Goal: Transaction & Acquisition: Purchase product/service

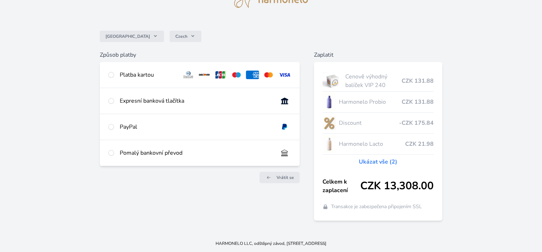
scroll to position [38, 0]
click at [123, 74] on div "Platba kartou" at bounding box center [148, 75] width 56 height 9
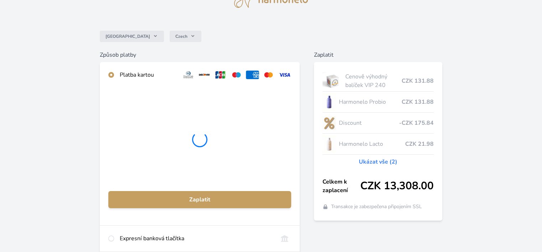
radio input "true"
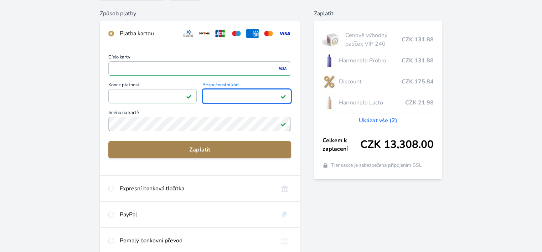
scroll to position [64, 0]
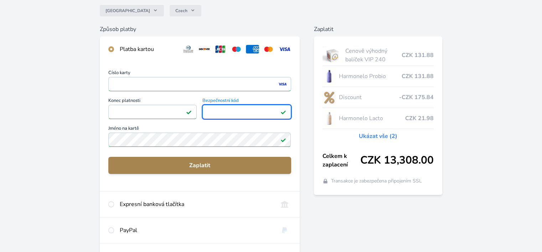
click at [176, 167] on span "Zaplatit" at bounding box center [199, 165] width 171 height 9
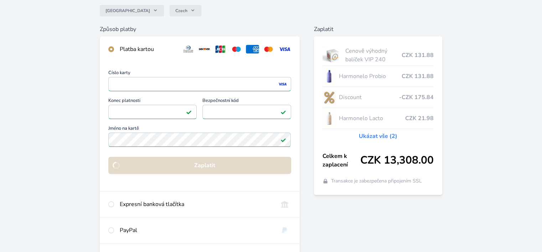
scroll to position [58, 0]
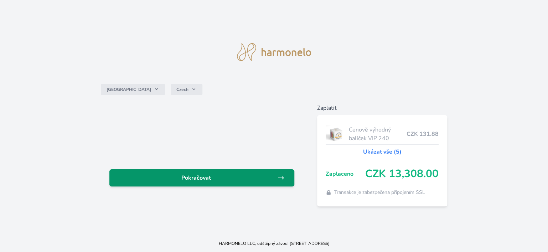
click at [186, 175] on span "Pokračovat" at bounding box center [196, 178] width 162 height 9
